Goal: Contribute content

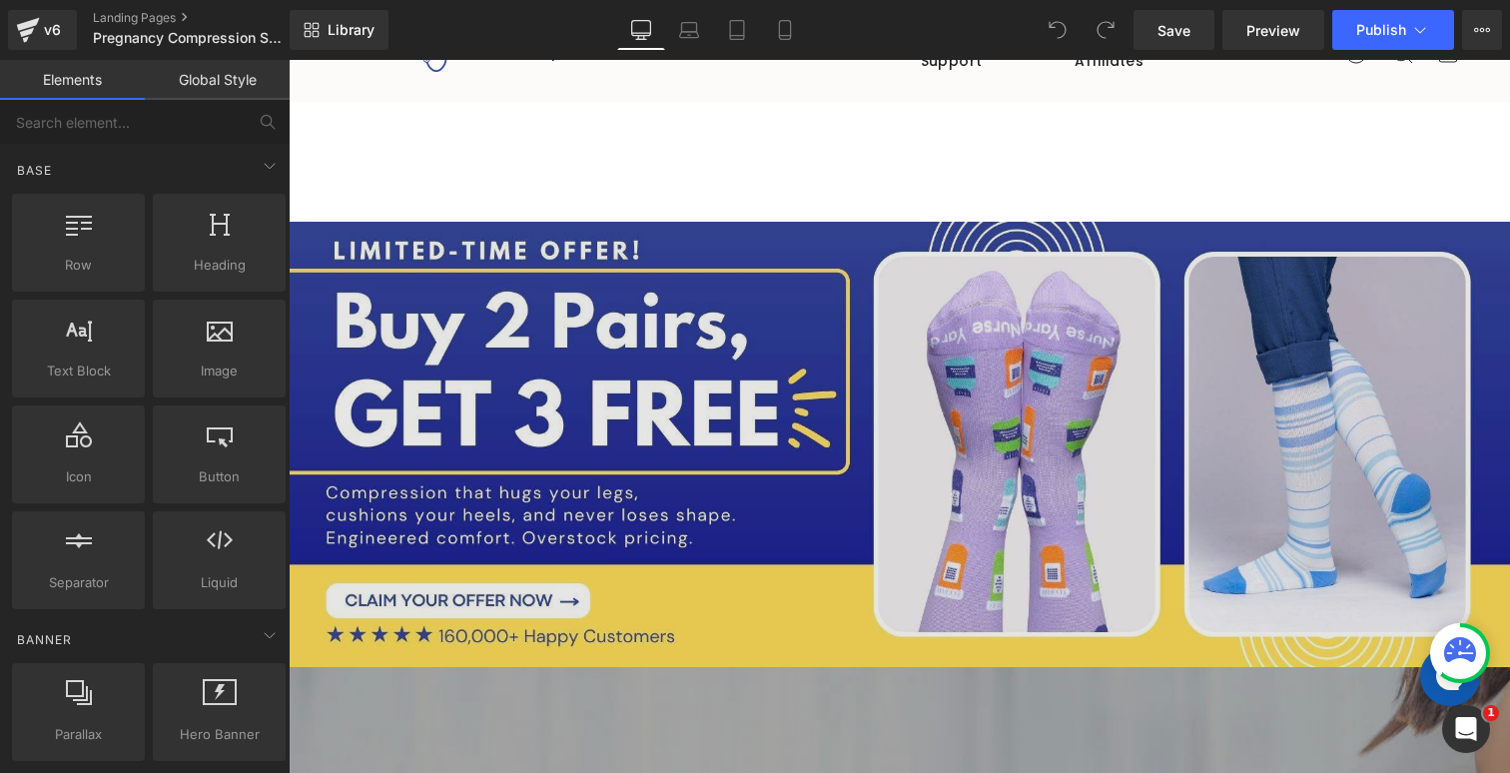
scroll to position [64, 0]
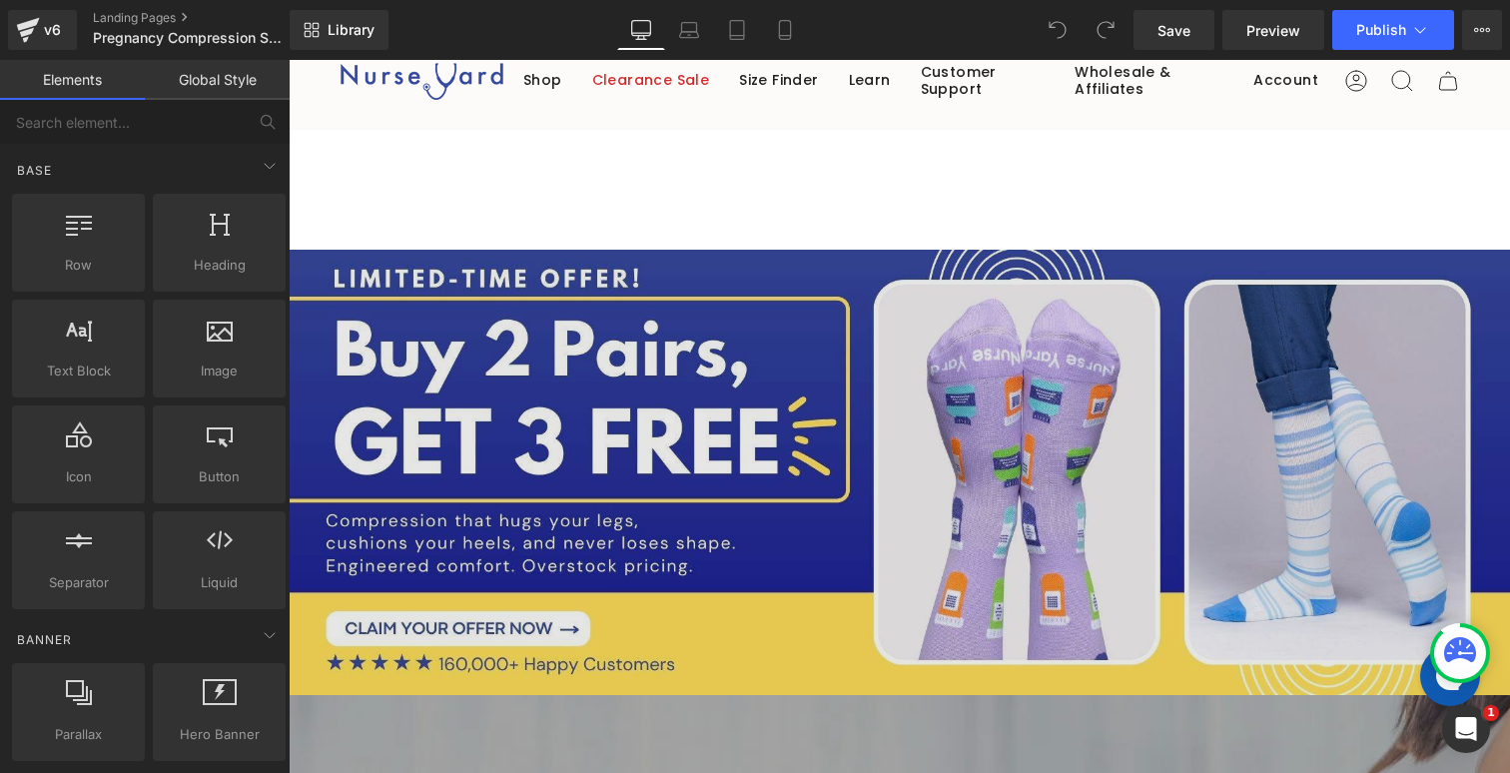
click at [732, 367] on img at bounding box center [899, 472] width 1221 height 445
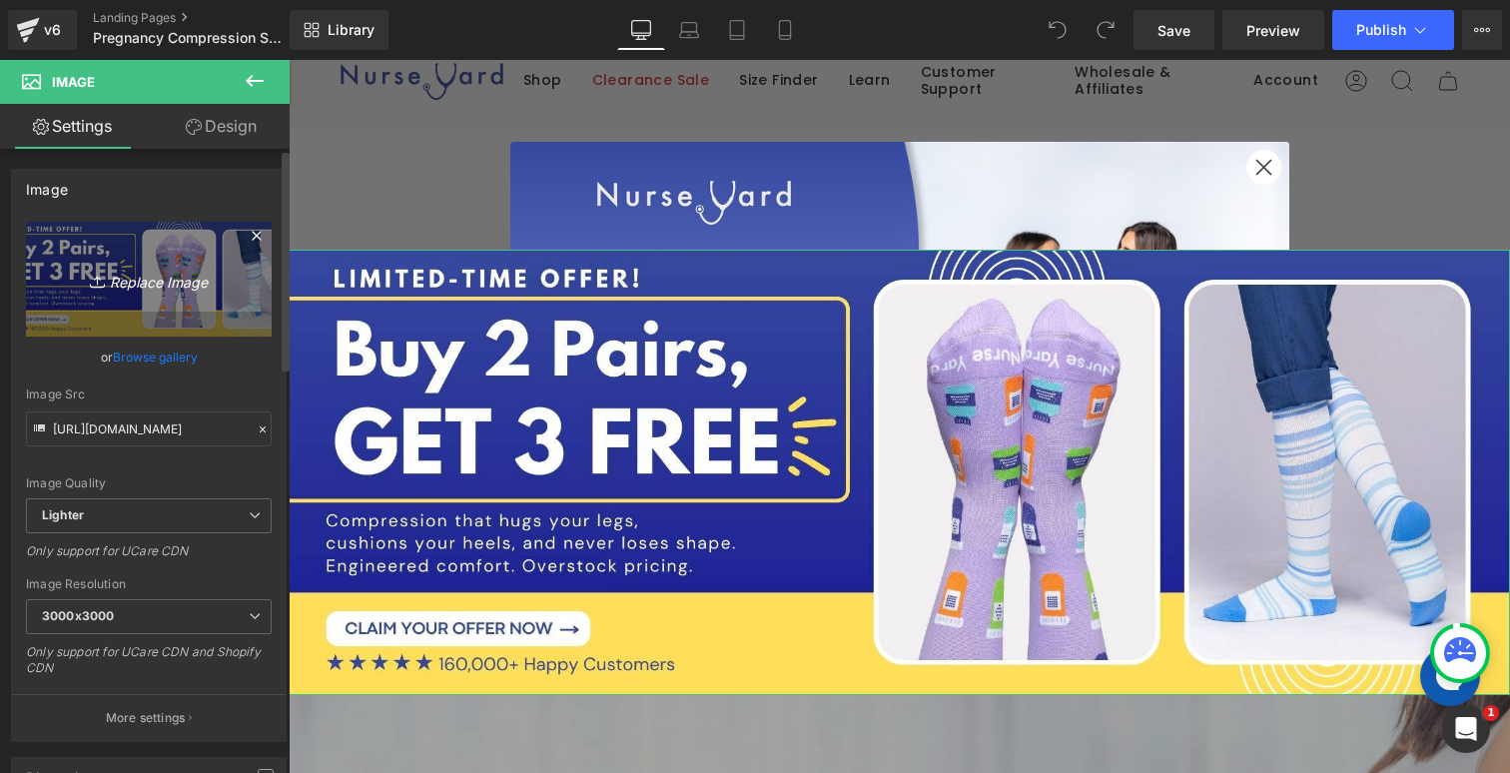
click at [136, 284] on icon "Replace Image" at bounding box center [149, 279] width 160 height 25
type input "C:\fakepath\[DATE] Sale - Buy 2 Pairs Get 3 Free_Buy 3 Pairs get 4 free_2.jpg"
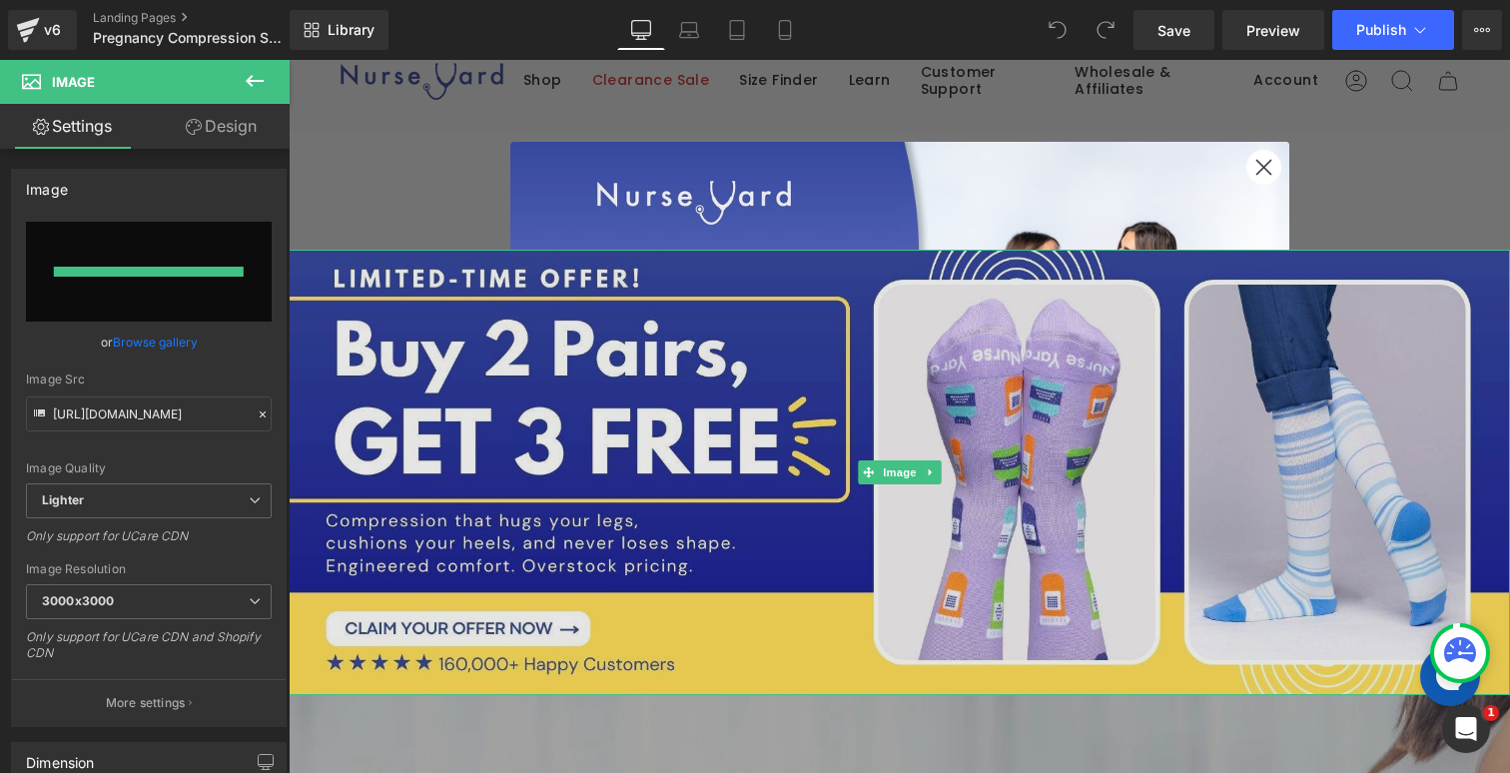
type input "[URL][DOMAIN_NAME]"
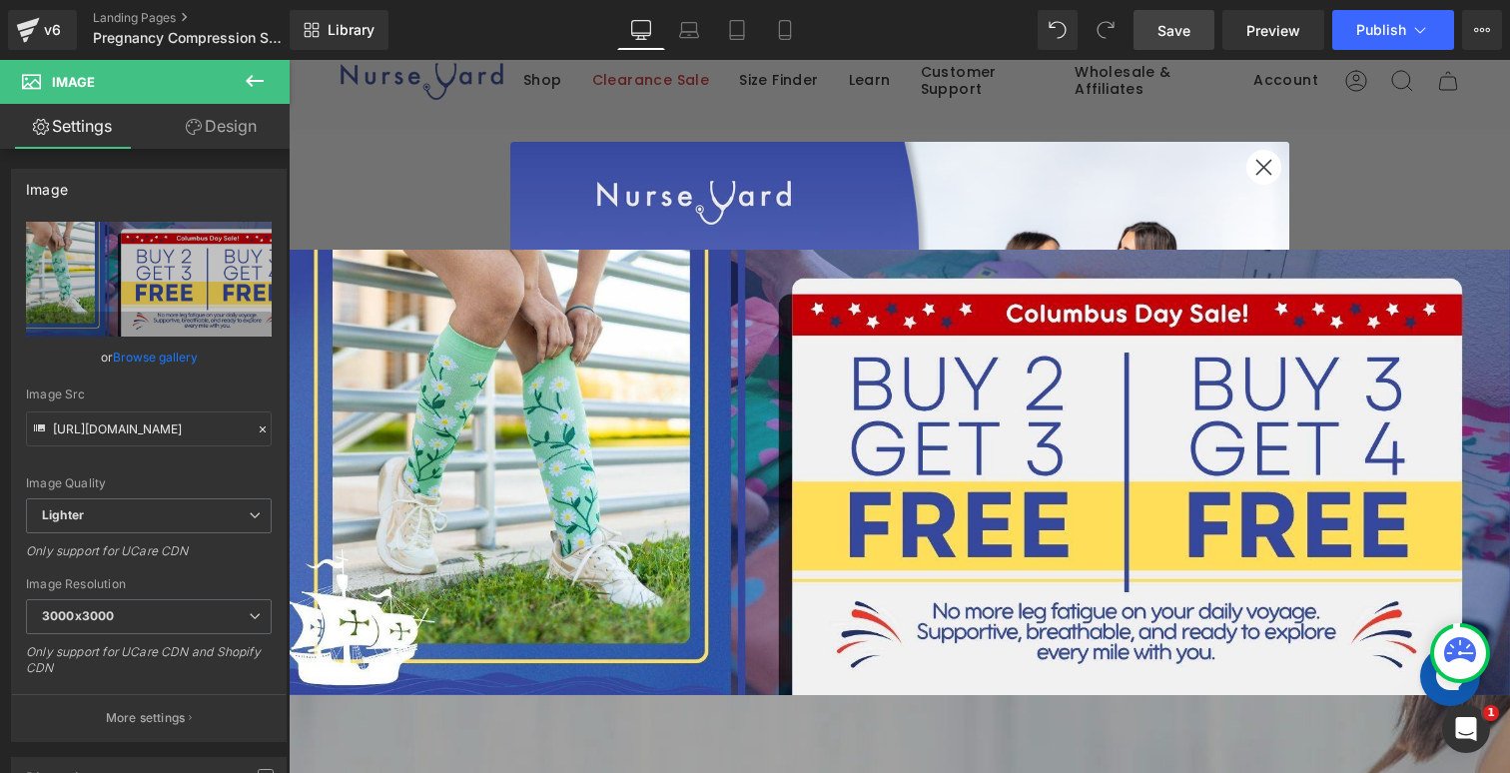
click at [1165, 34] on span "Save" at bounding box center [1173, 30] width 33 height 21
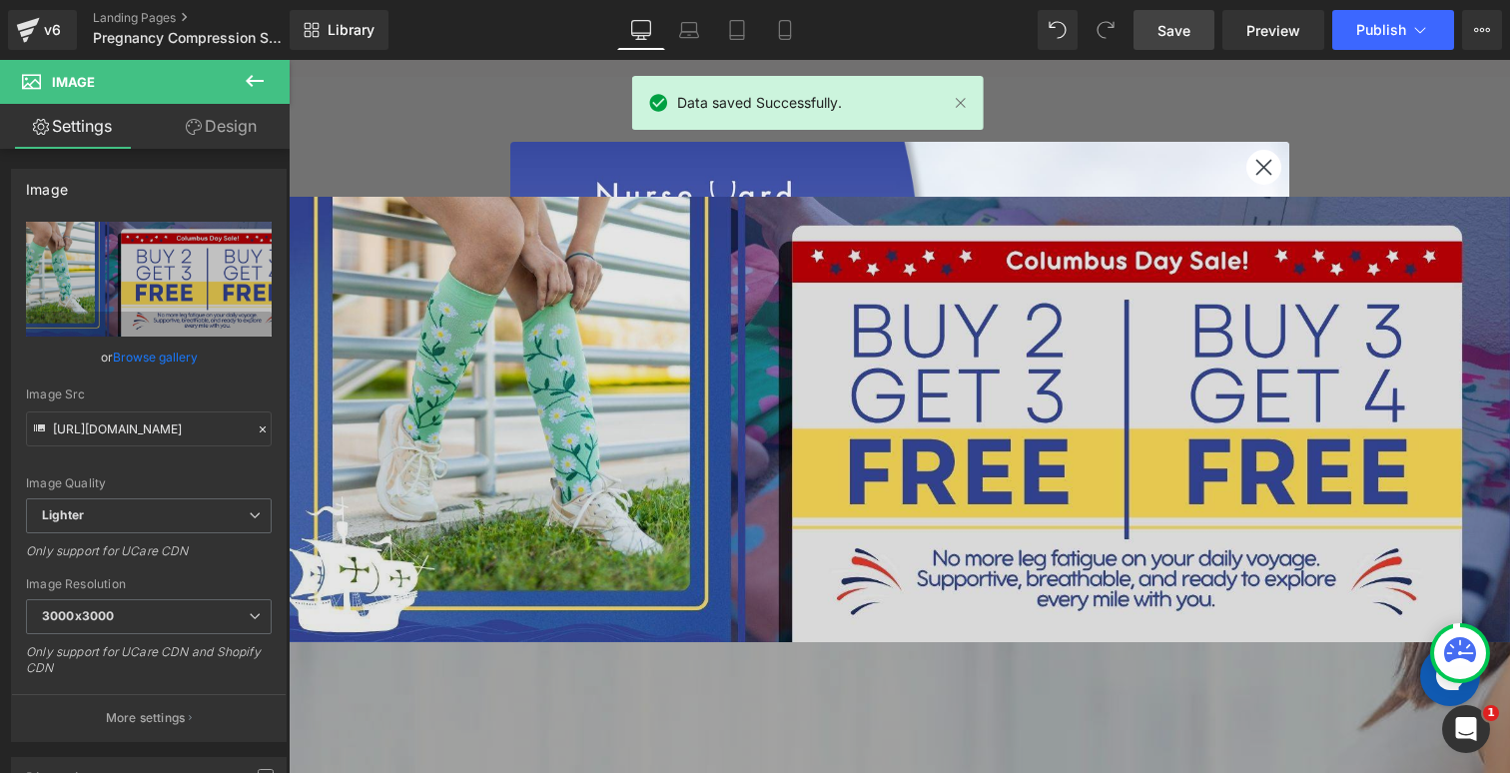
scroll to position [0, 0]
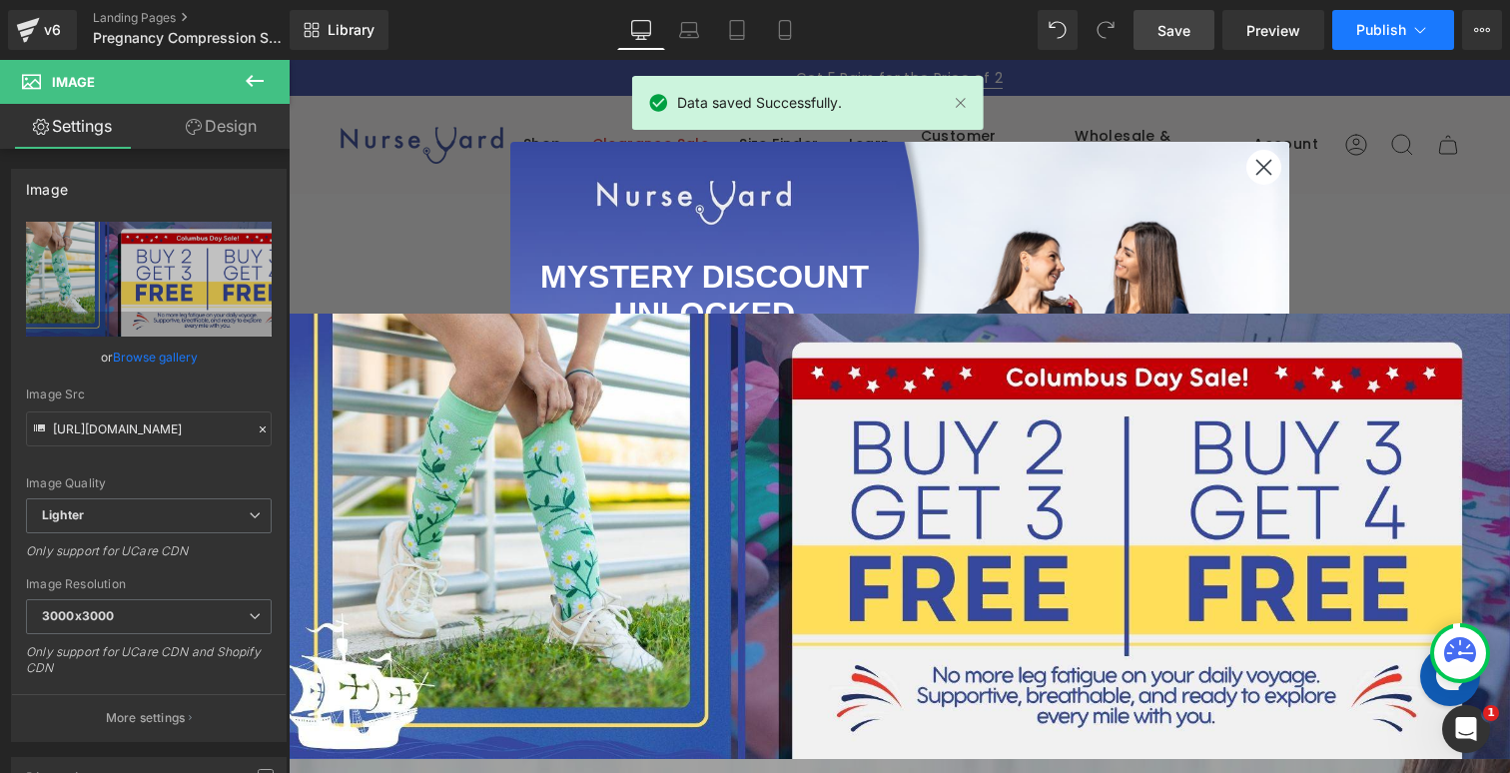
click at [1370, 40] on button "Publish" at bounding box center [1393, 30] width 122 height 40
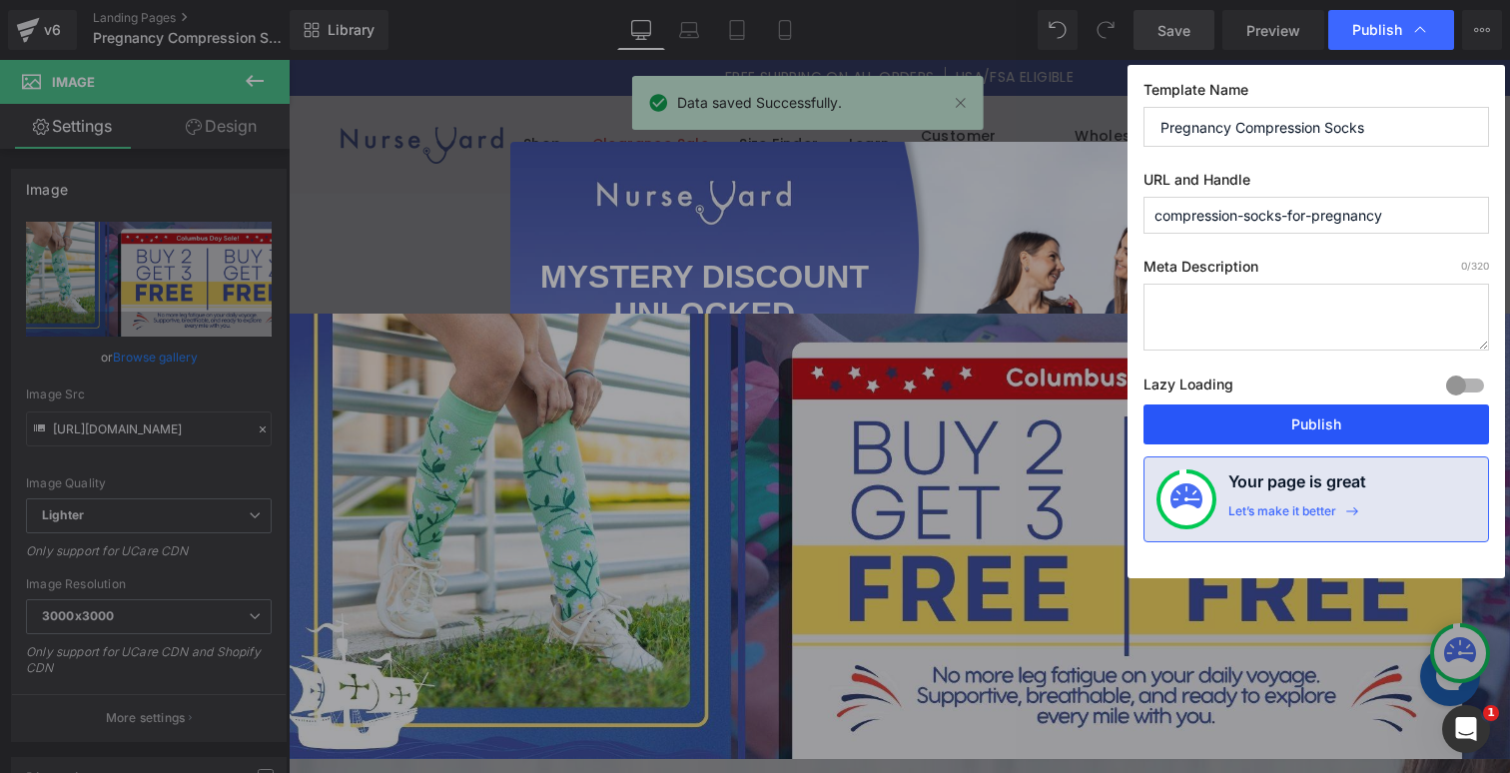
click at [1239, 423] on button "Publish" at bounding box center [1316, 424] width 346 height 40
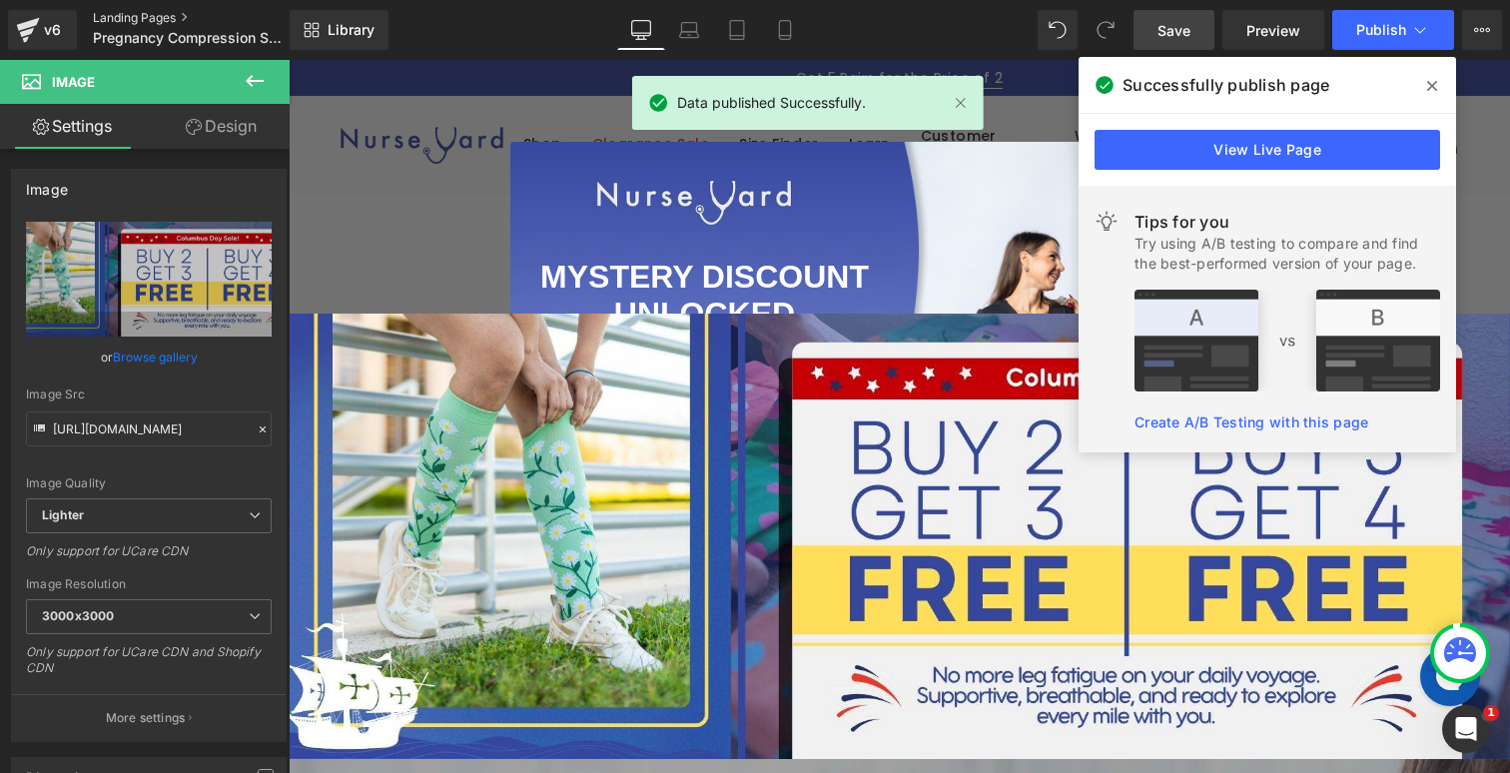
click at [118, 16] on link "Landing Pages" at bounding box center [208, 18] width 230 height 16
